Goal: Task Accomplishment & Management: Manage account settings

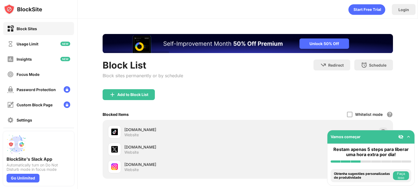
click at [408, 135] on img at bounding box center [407, 136] width 5 height 5
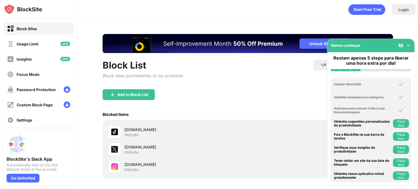
click at [410, 48] on img at bounding box center [407, 45] width 5 height 5
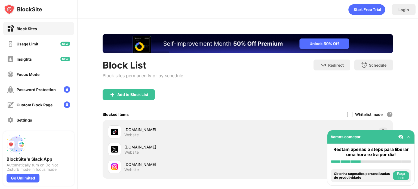
scroll to position [51, 0]
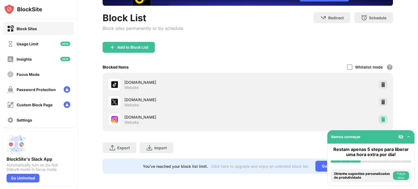
click at [380, 117] on img at bounding box center [382, 119] width 5 height 5
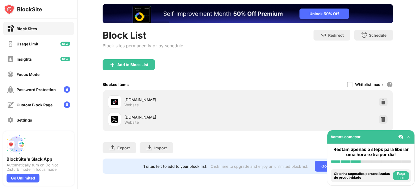
scroll to position [34, 0]
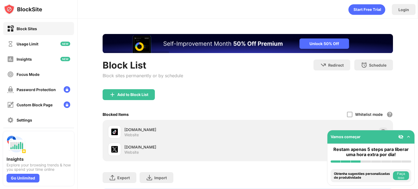
scroll to position [34, 0]
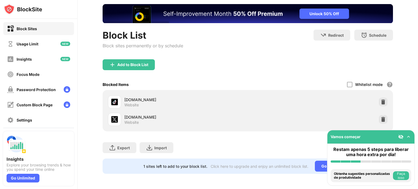
drag, startPoint x: 374, startPoint y: 113, endPoint x: 377, endPoint y: 113, distance: 3.5
click at [377, 113] on div "x.com Website" at bounding box center [248, 119] width 284 height 17
click at [380, 117] on img at bounding box center [382, 119] width 5 height 5
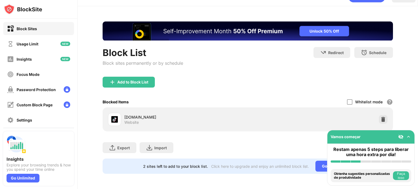
scroll to position [16, 0]
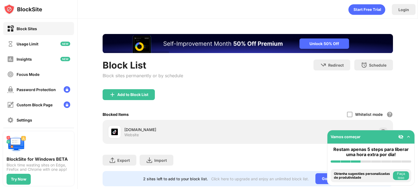
scroll to position [16, 0]
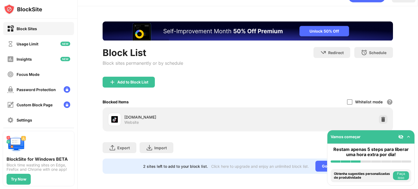
drag, startPoint x: 377, startPoint y: 111, endPoint x: 377, endPoint y: 113, distance: 2.7
click at [377, 113] on div "tiktok.com Website" at bounding box center [248, 119] width 284 height 17
click at [380, 117] on img at bounding box center [382, 119] width 5 height 5
